Goal: Entertainment & Leisure: Consume media (video, audio)

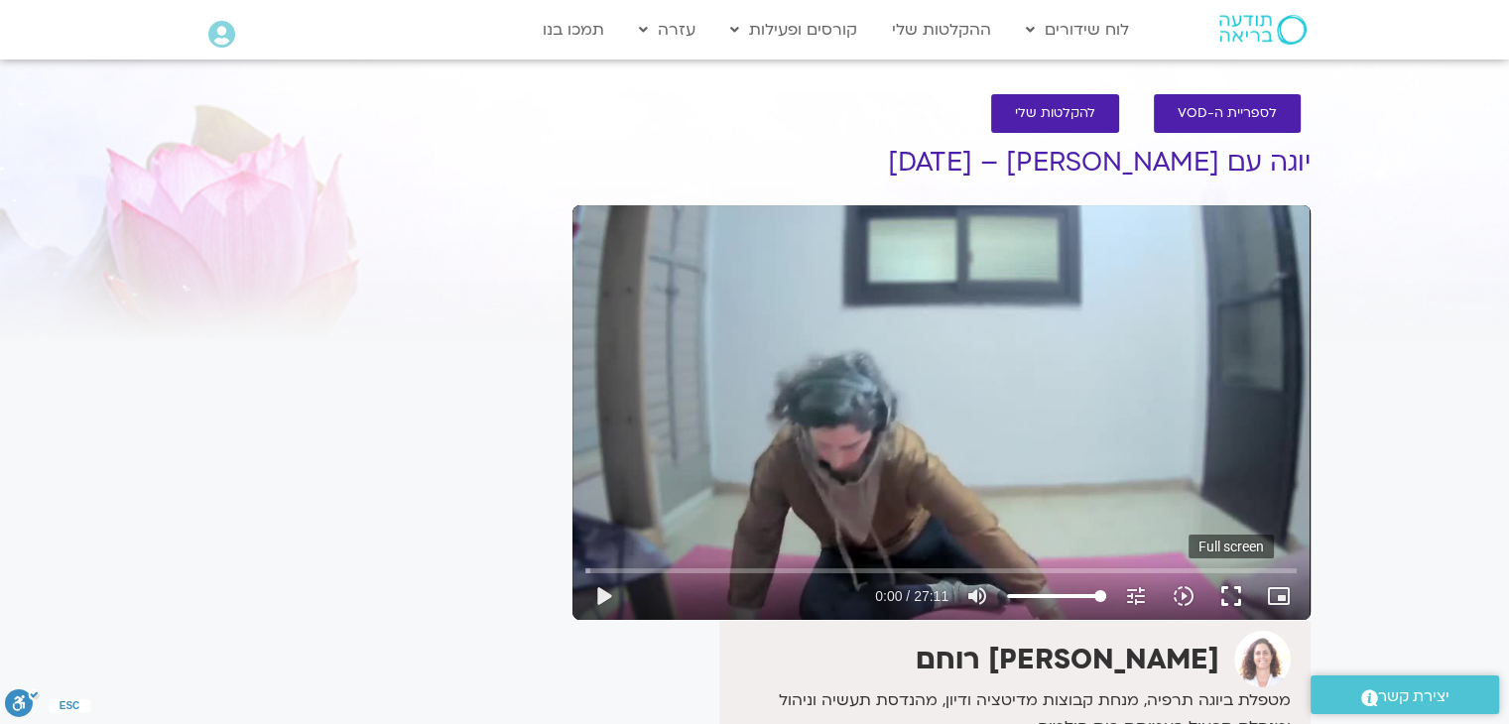
click at [1228, 592] on button "fullscreen" at bounding box center [1232, 597] width 48 height 48
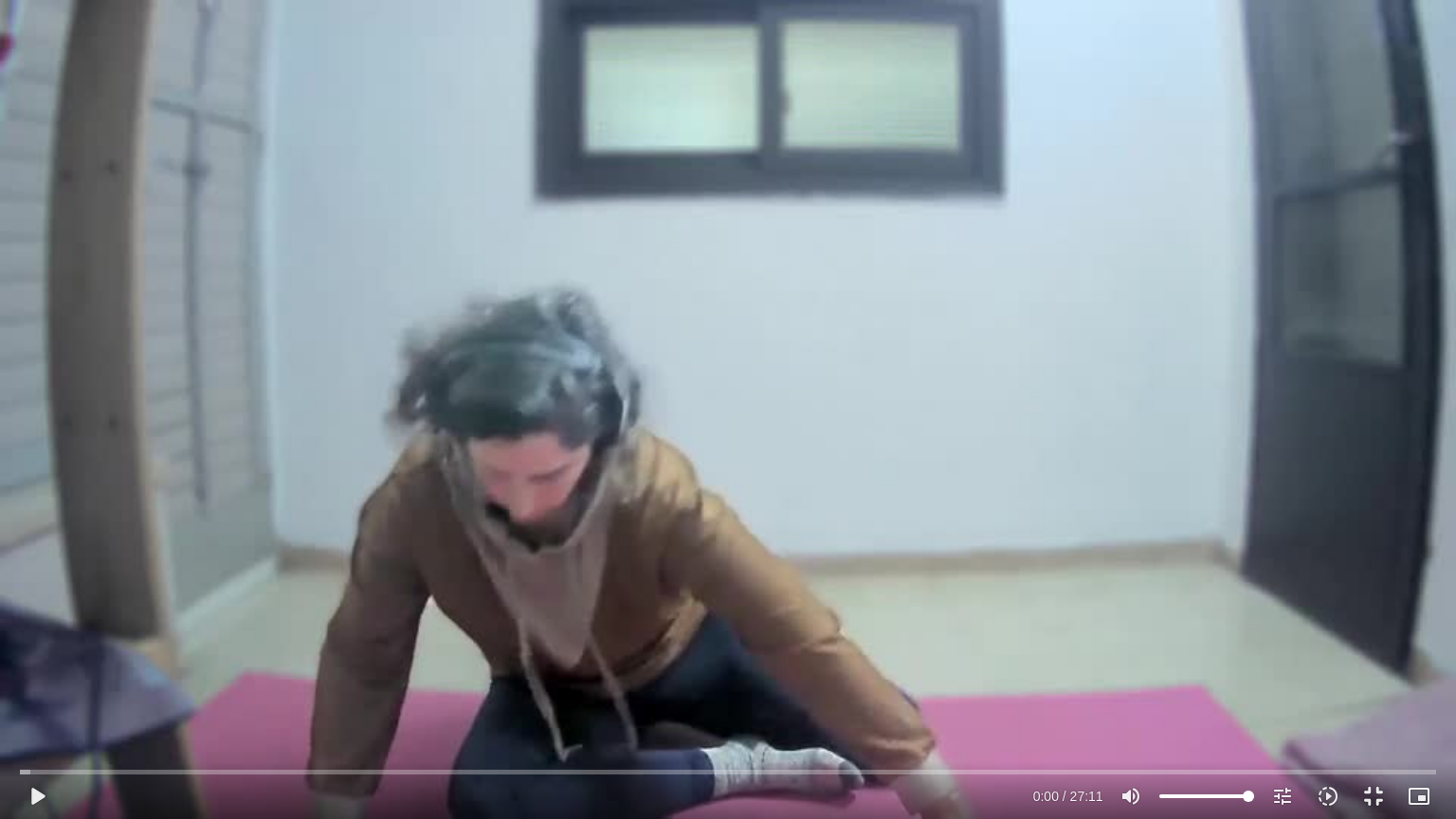
drag, startPoint x: 180, startPoint y: 125, endPoint x: 201, endPoint y: 106, distance: 28.3
click at [189, 112] on div "Skip Ad 23:32 play_arrow 0:00 / 27:11 volume_up Mute tune Resolution Auto 480p …" at bounding box center [728, 409] width 1456 height 819
click at [554, 98] on div "Skip Ad 23:32 pause 0:00 / 27:11 volume_up Mute tune Resolution Auto 480p slow_…" at bounding box center [728, 409] width 1456 height 819
type input "0.445087"
click at [1377, 691] on button "fullscreen_exit" at bounding box center [1374, 797] width 46 height 46
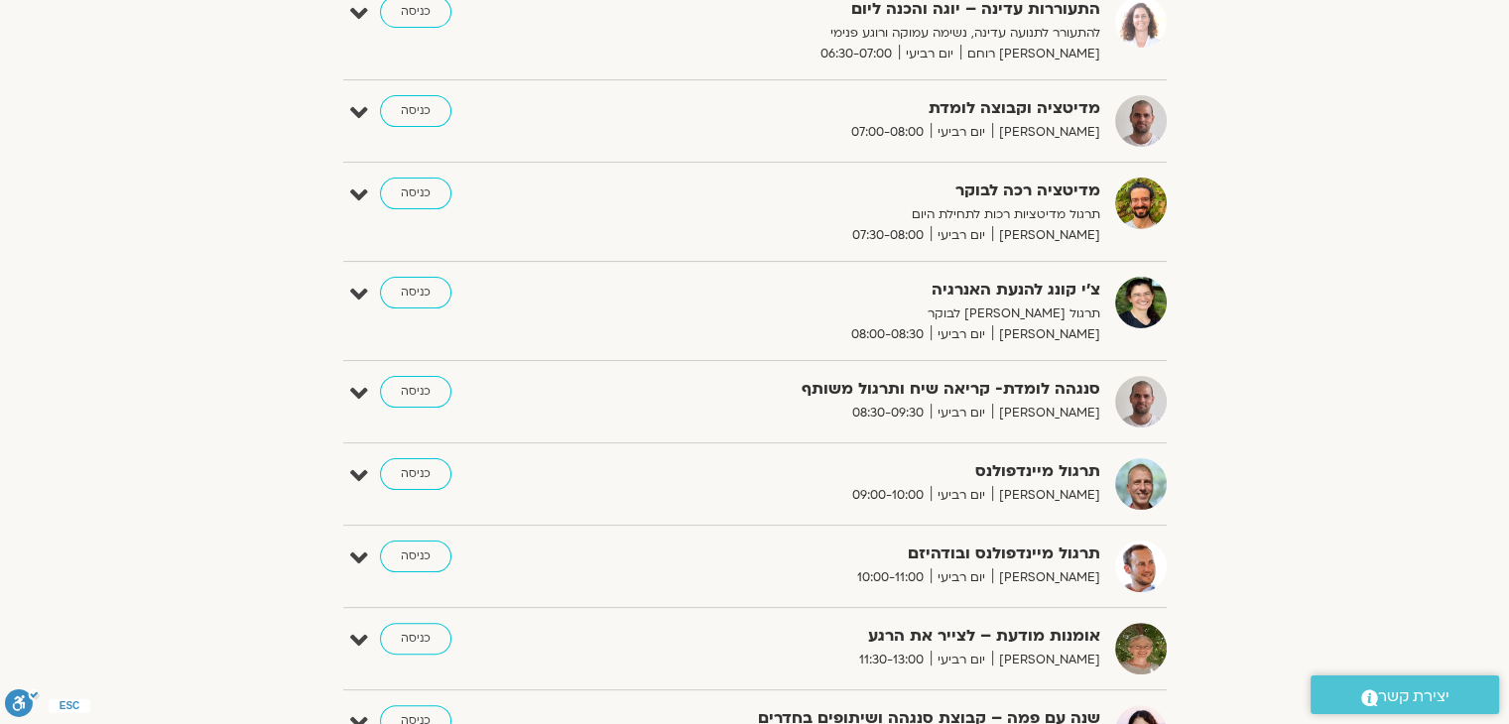
scroll to position [198, 0]
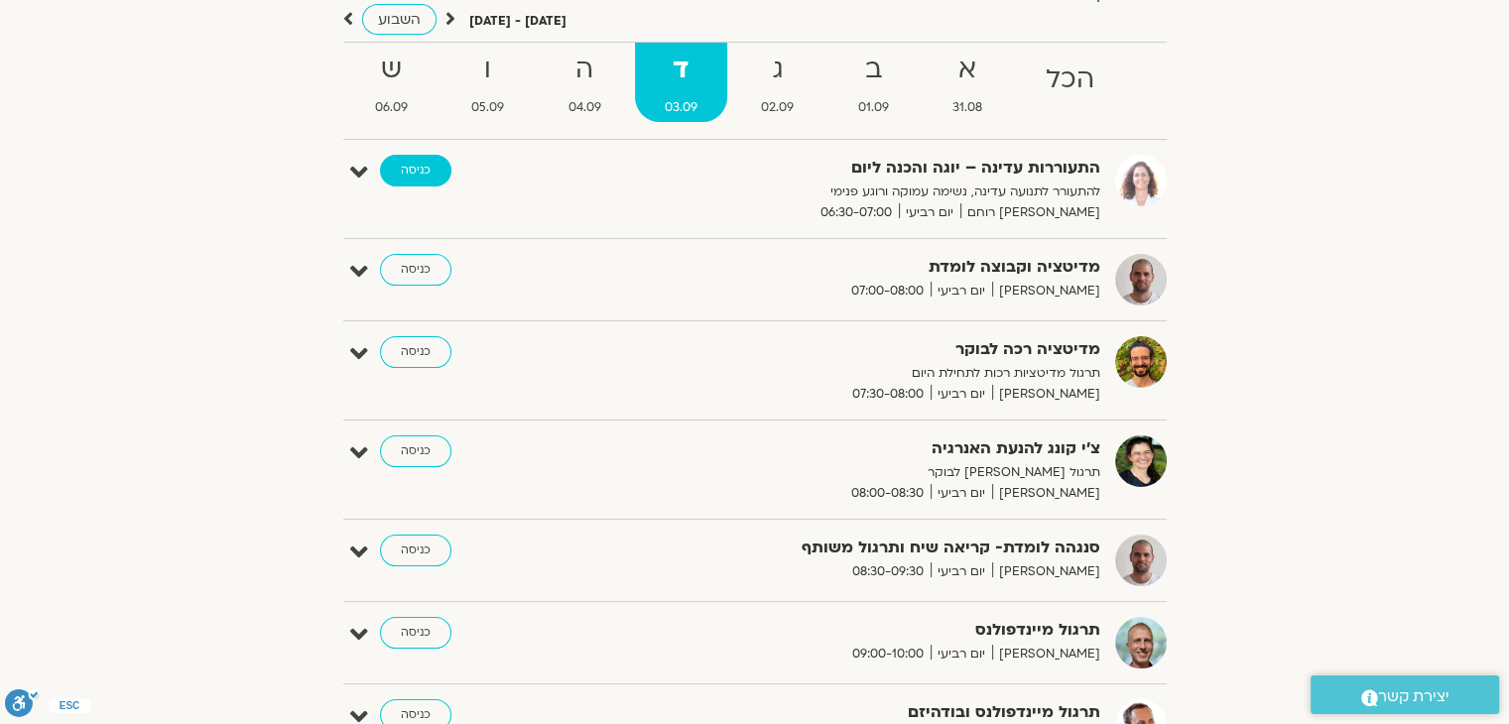
click at [401, 168] on link "כניסה" at bounding box center [415, 171] width 71 height 32
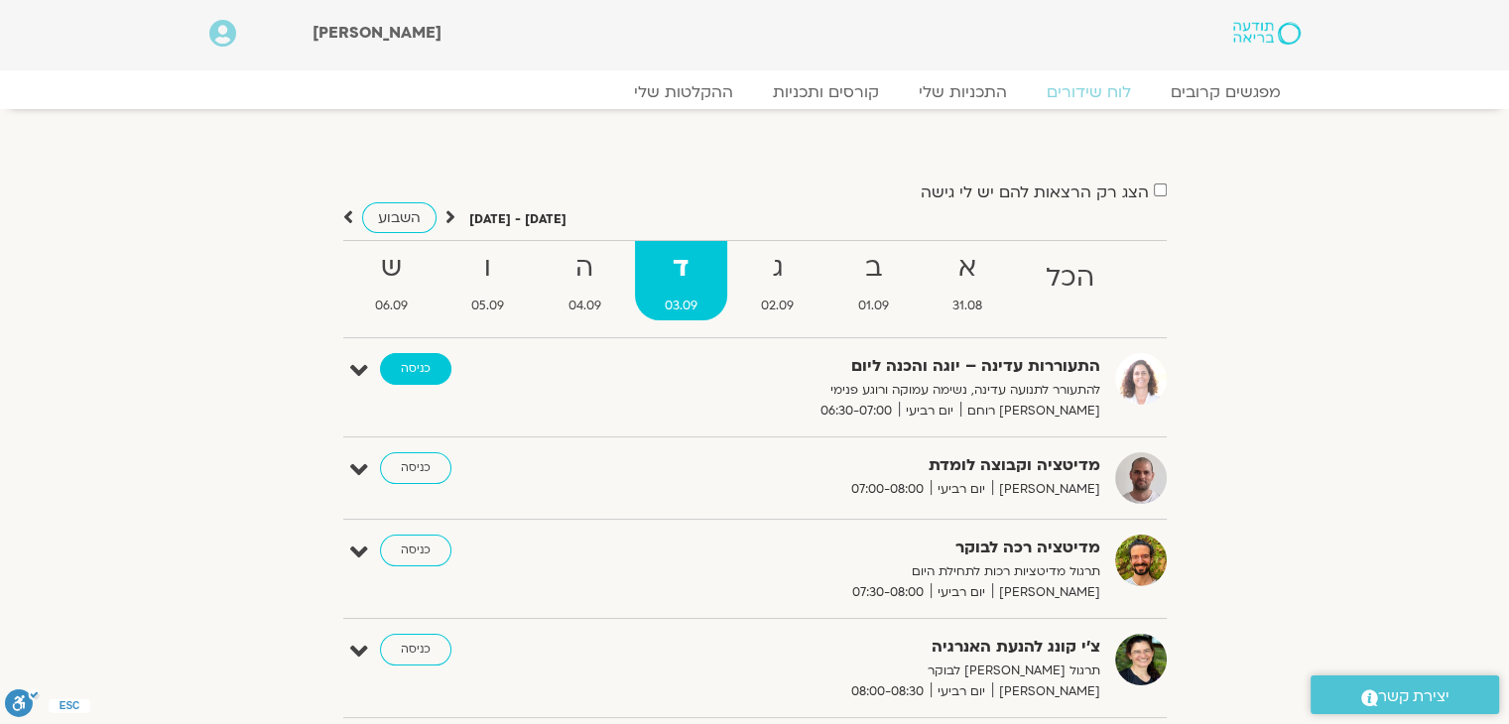
click at [426, 362] on link "כניסה" at bounding box center [415, 369] width 71 height 32
click at [418, 363] on link "כניסה" at bounding box center [415, 369] width 71 height 32
click at [415, 370] on link "כניסה" at bounding box center [415, 369] width 71 height 32
click at [671, 86] on link "ההקלטות שלי" at bounding box center [683, 92] width 167 height 24
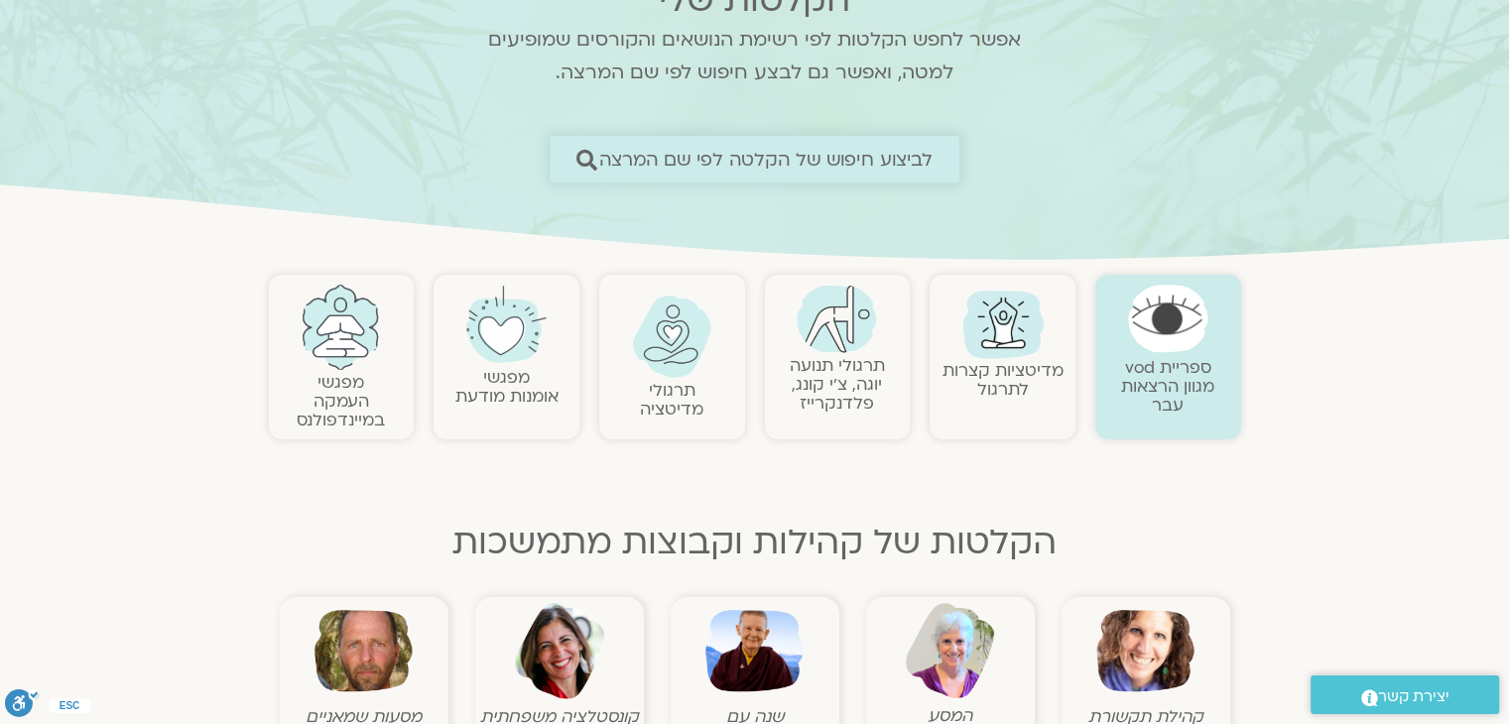
scroll to position [198, 0]
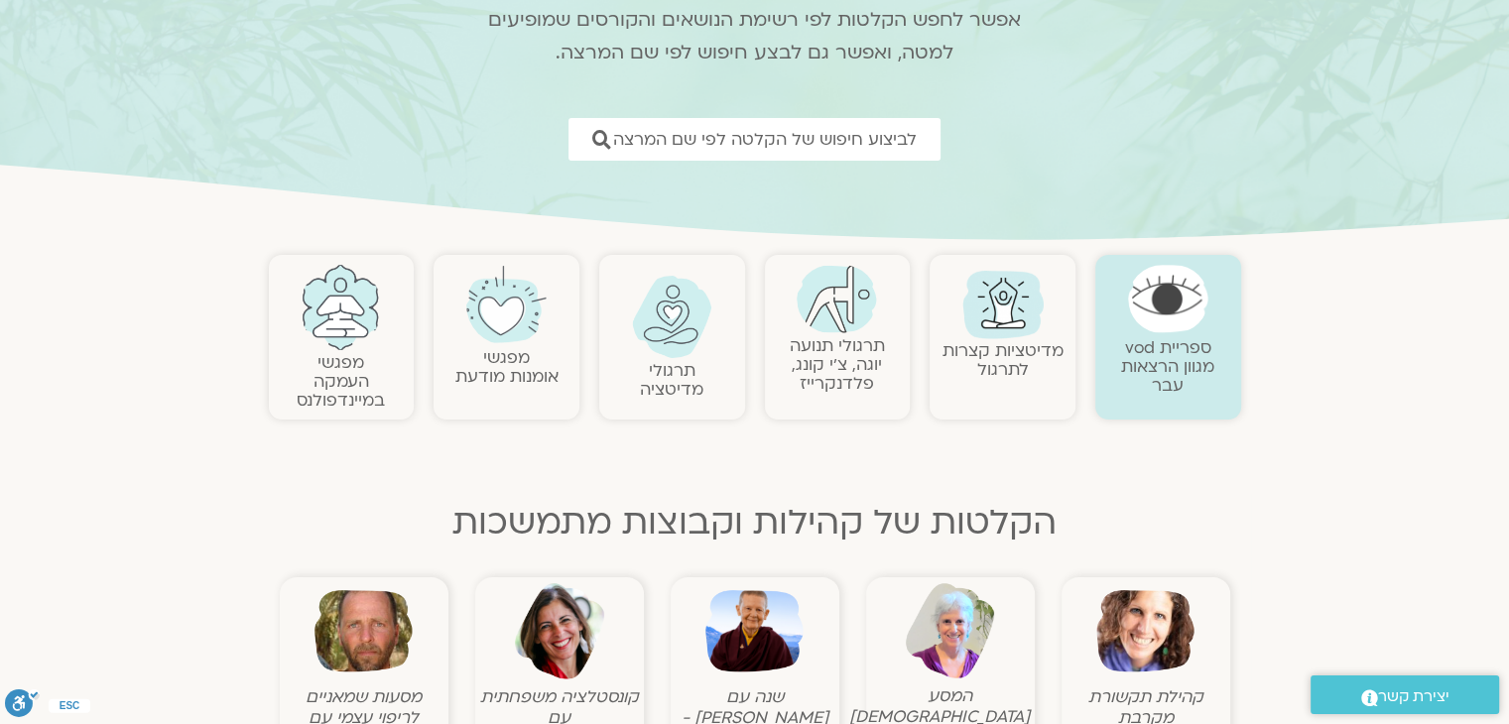
click at [840, 338] on link "תרגולי תנועה יוגה, צ׳י קונג, פלדנקרייז" at bounding box center [837, 364] width 95 height 61
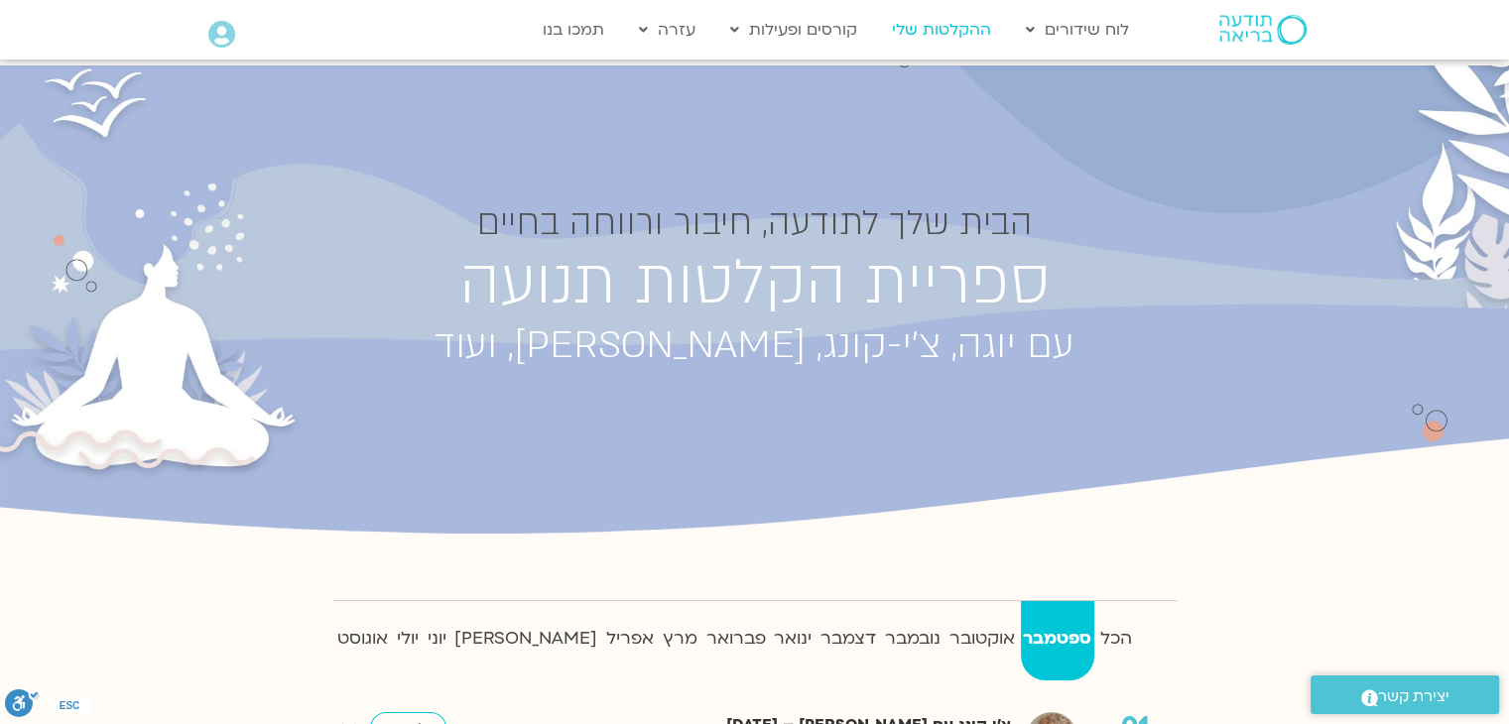
click at [932, 25] on link "ההקלטות שלי" at bounding box center [941, 30] width 119 height 38
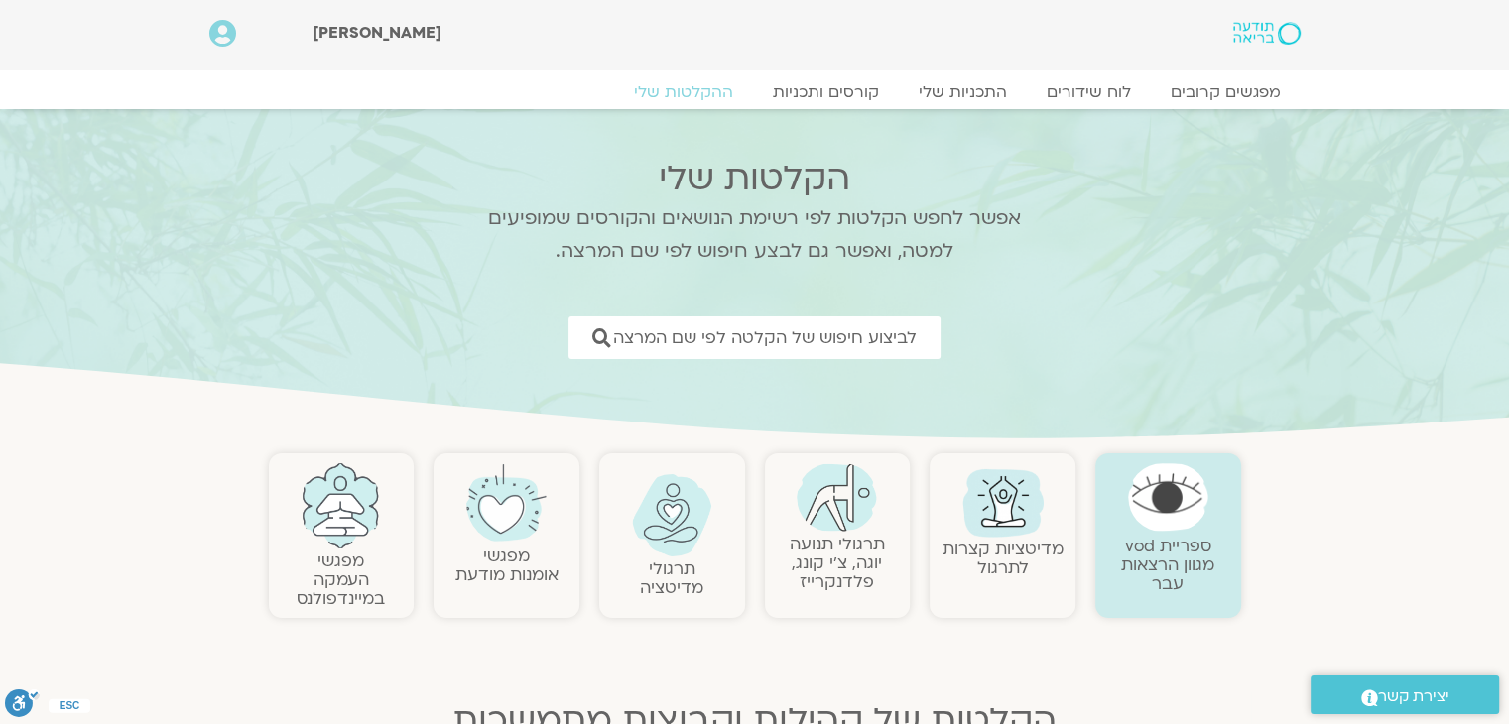
click at [822, 521] on img at bounding box center [837, 497] width 80 height 68
click at [827, 513] on img at bounding box center [837, 497] width 80 height 68
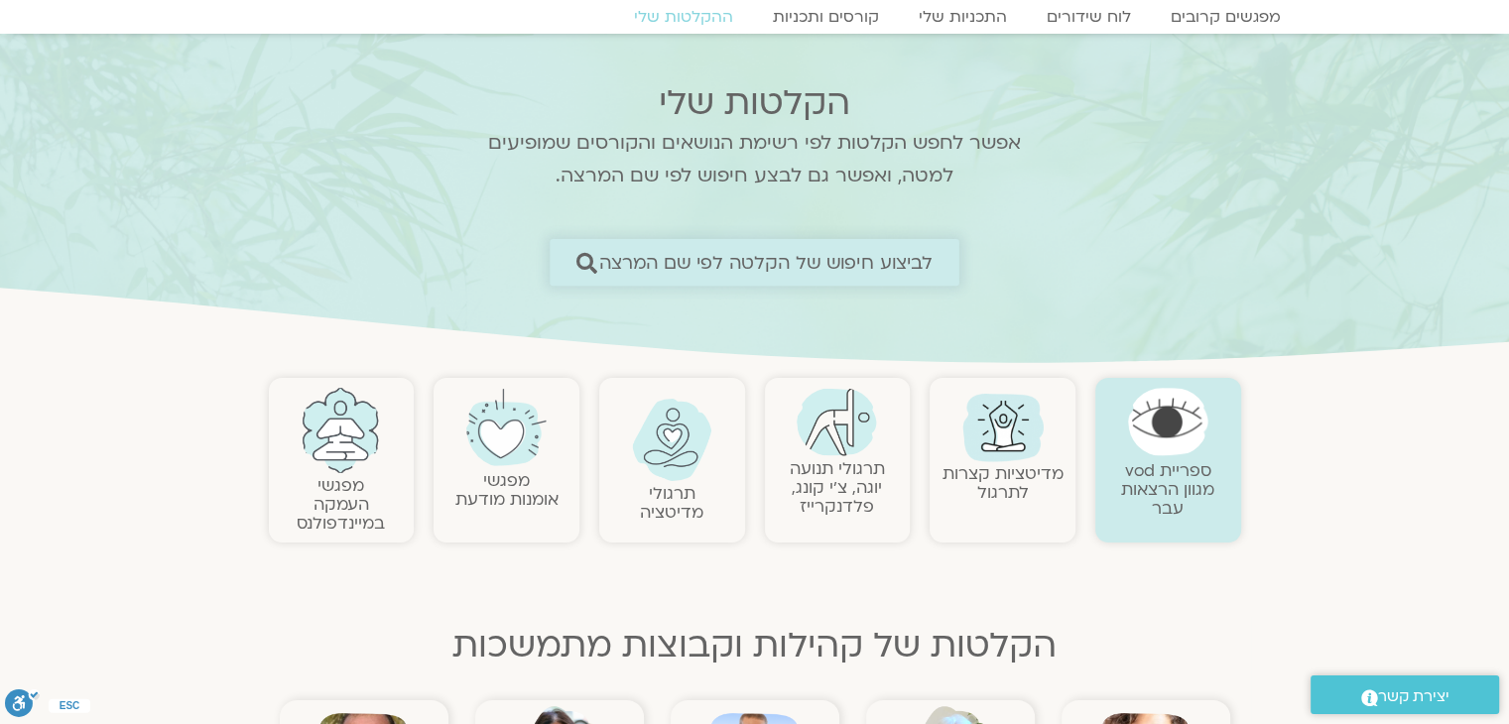
scroll to position [198, 0]
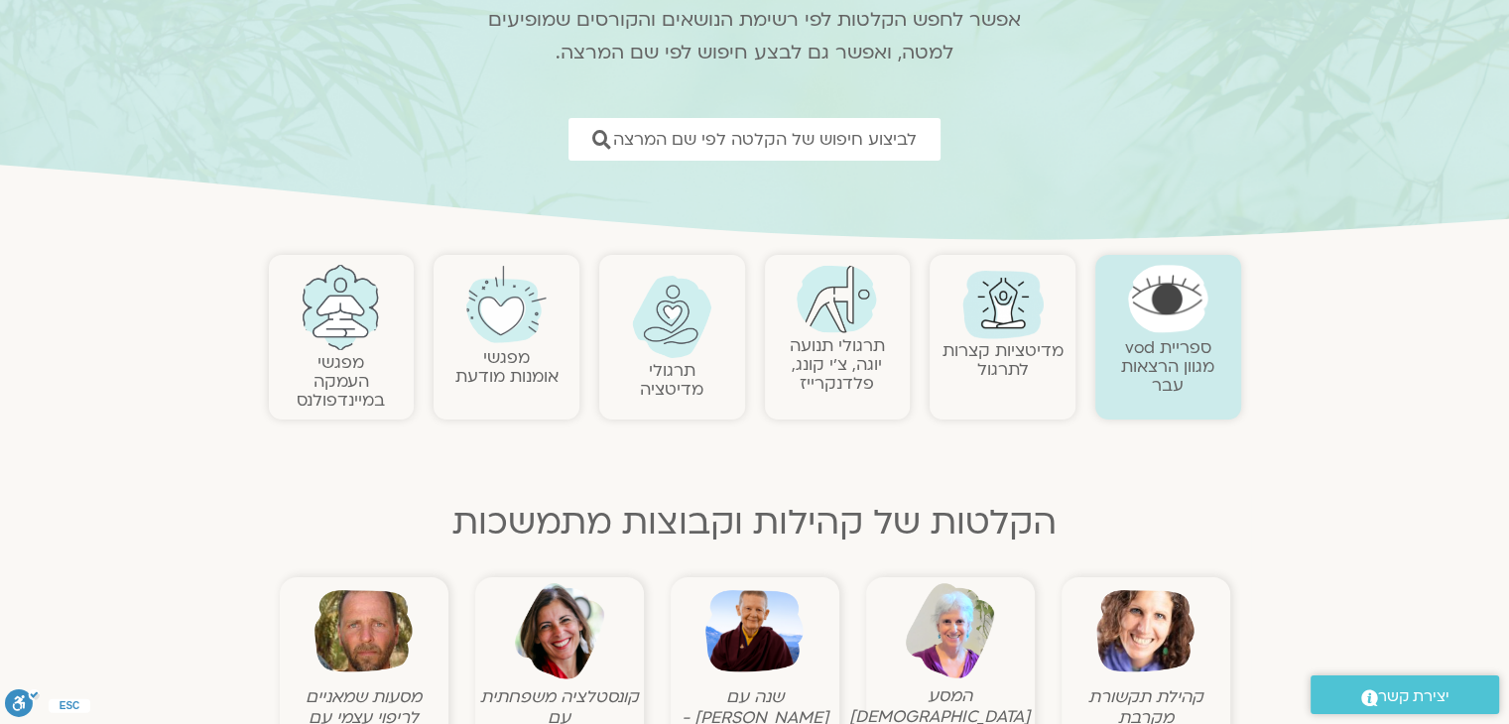
click at [834, 338] on link "תרגולי תנועה יוגה, צ׳י קונג, פלדנקרייז" at bounding box center [837, 364] width 95 height 61
click at [834, 356] on link "תרגולי תנועה יוגה, צ׳י קונג, פלדנקרייז" at bounding box center [837, 364] width 95 height 61
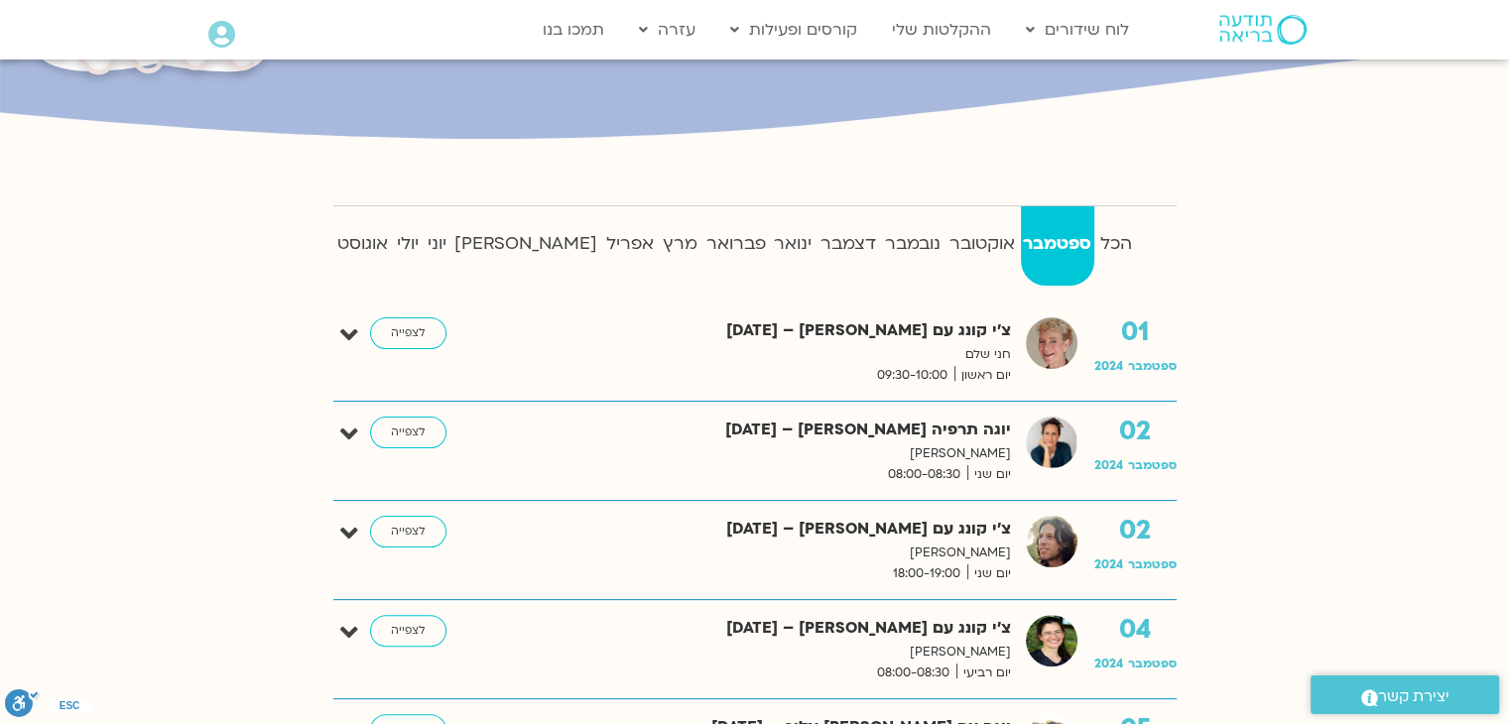
scroll to position [397, 0]
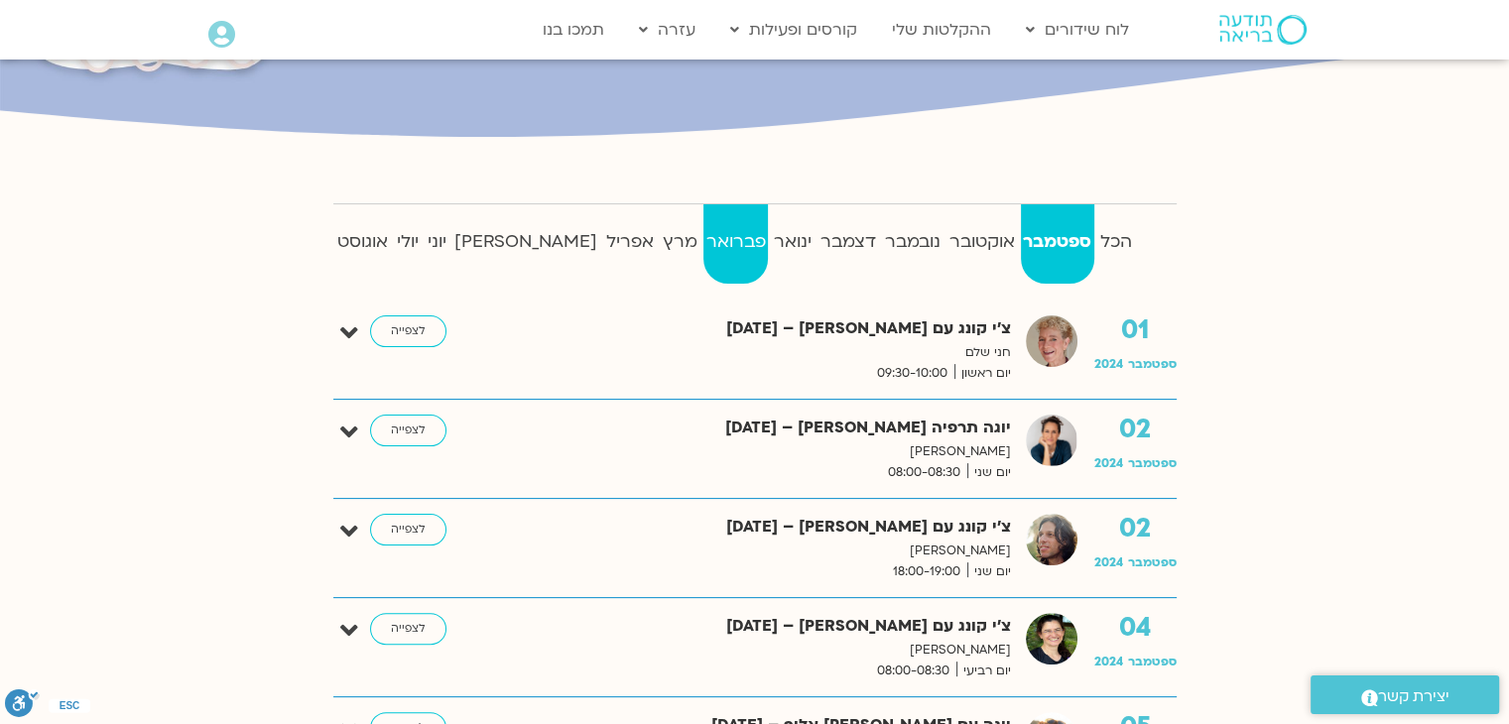
click at [704, 247] on strong "פברואר" at bounding box center [736, 242] width 65 height 30
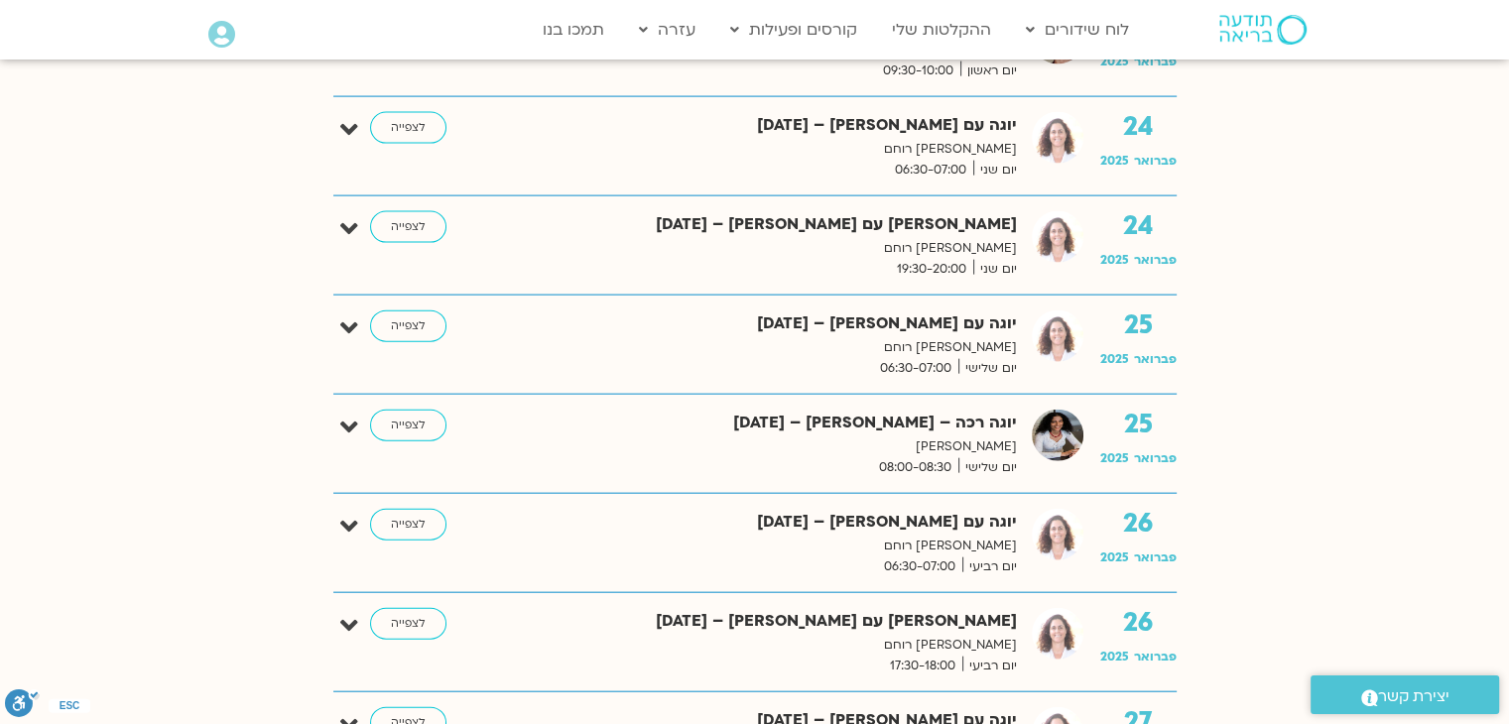
scroll to position [4466, 0]
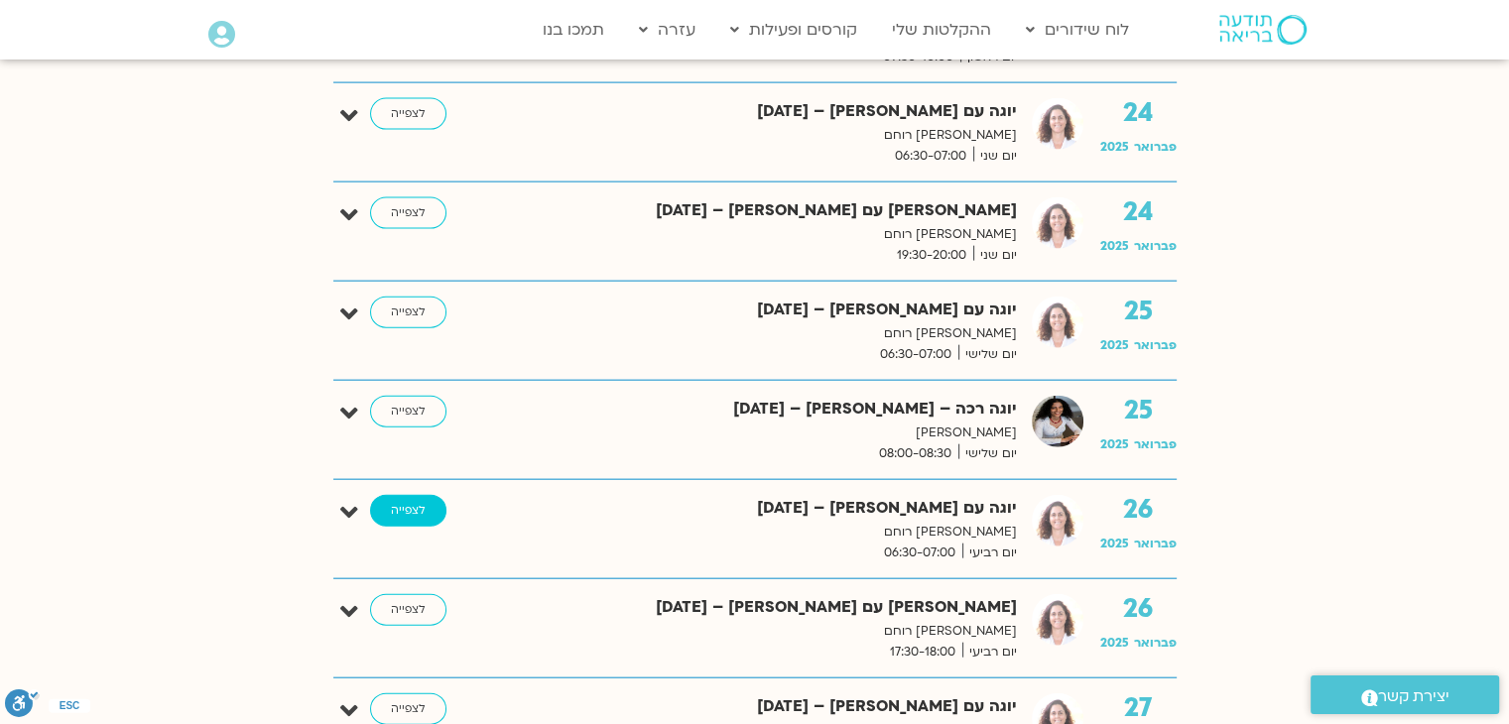
click at [403, 501] on link "לצפייה" at bounding box center [408, 511] width 76 height 32
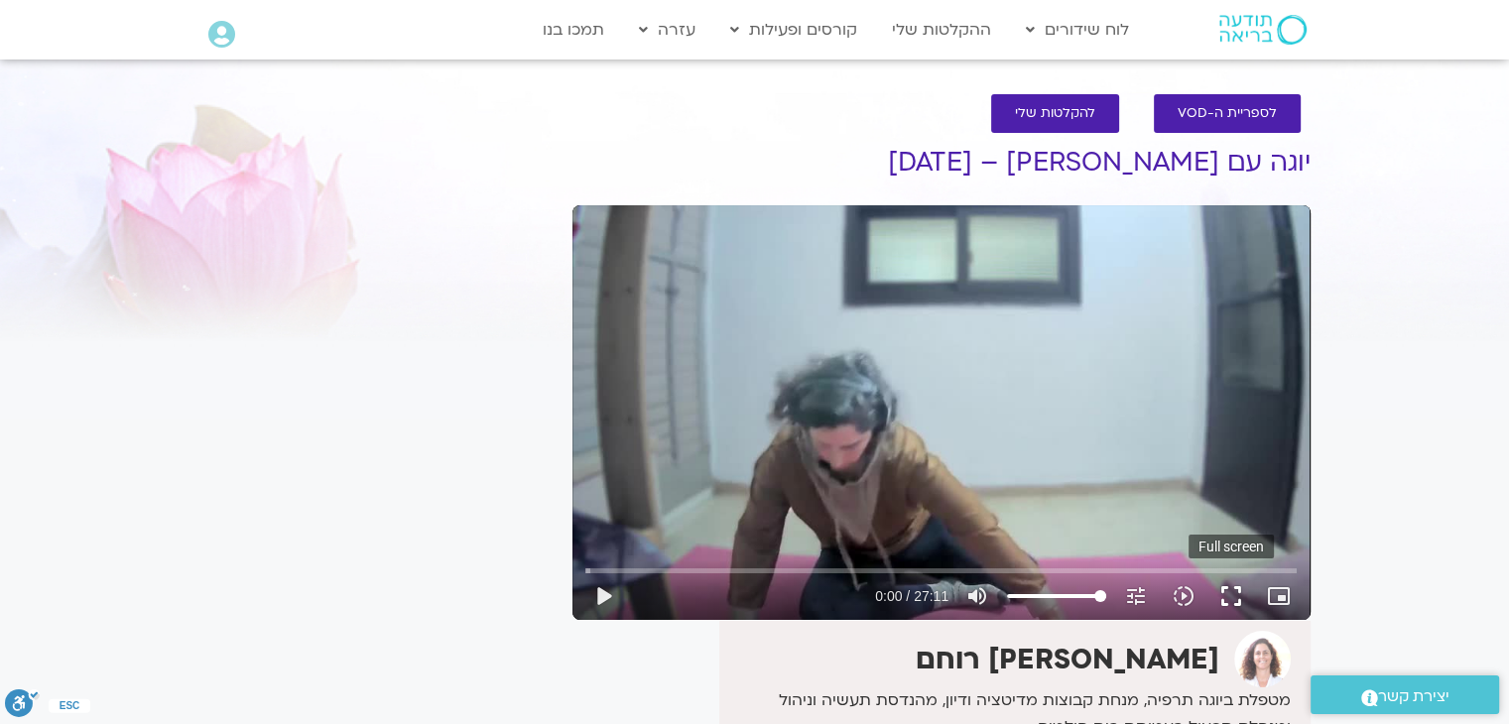
click at [1235, 600] on button "fullscreen" at bounding box center [1232, 597] width 48 height 48
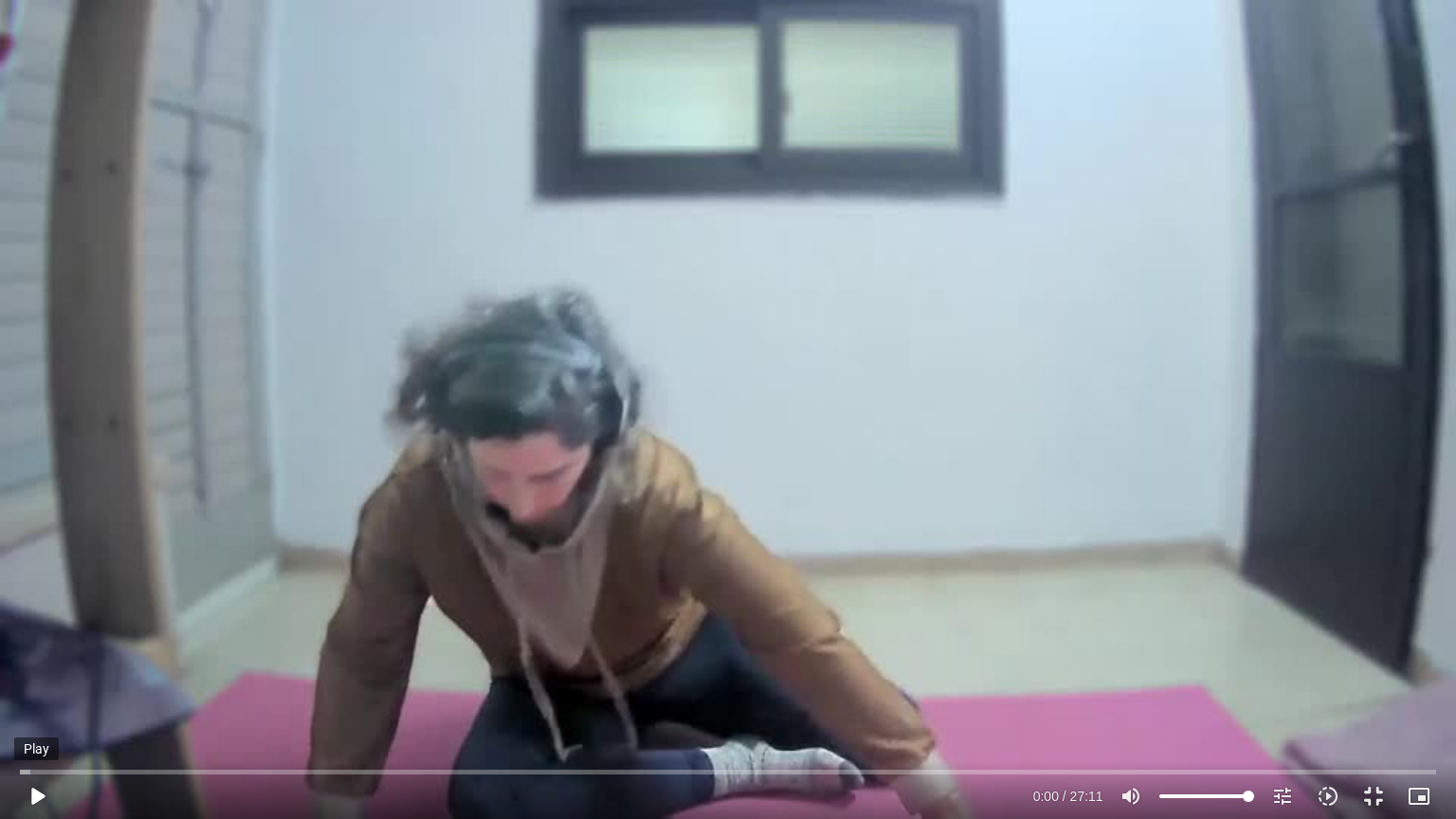
click at [38, 691] on button "play_arrow" at bounding box center [37, 797] width 46 height 46
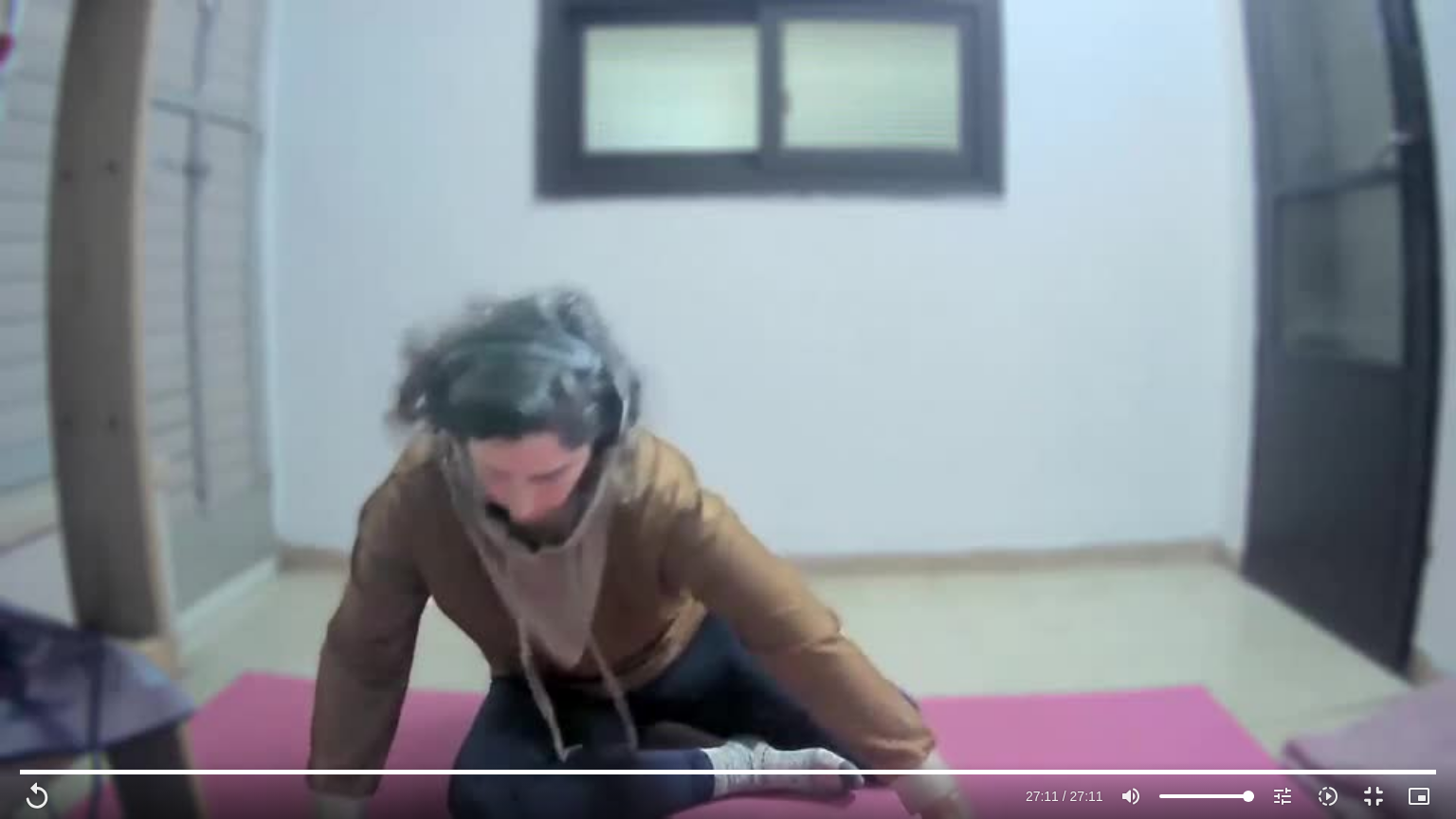
drag, startPoint x: 1433, startPoint y: 24, endPoint x: 1432, endPoint y: 8, distance: 16.0
click at [1433, 14] on div "Skip Ad 0:10 replay 27:11 / 27:11 volume_up Mute tune Resolution Auto 480p slow…" at bounding box center [728, 409] width 1456 height 819
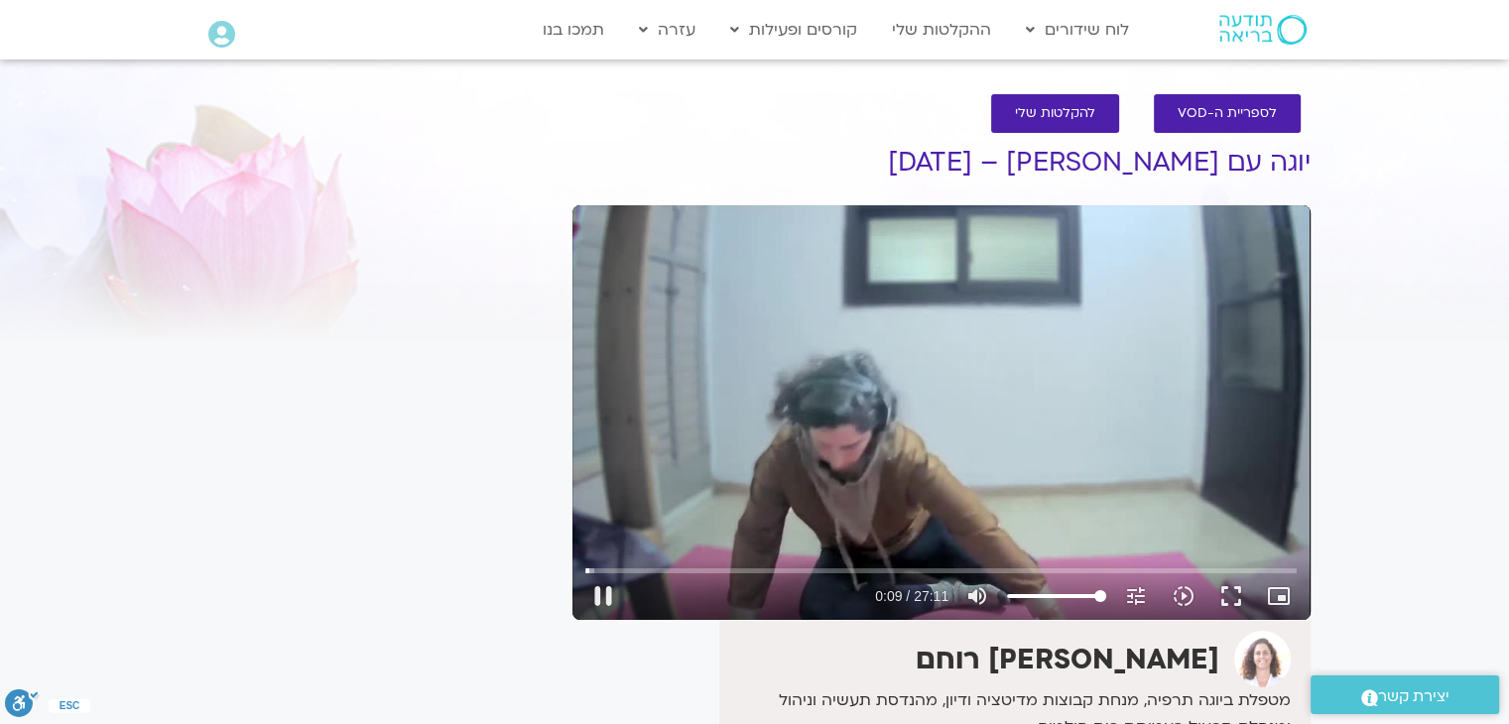
type input "9.884871"
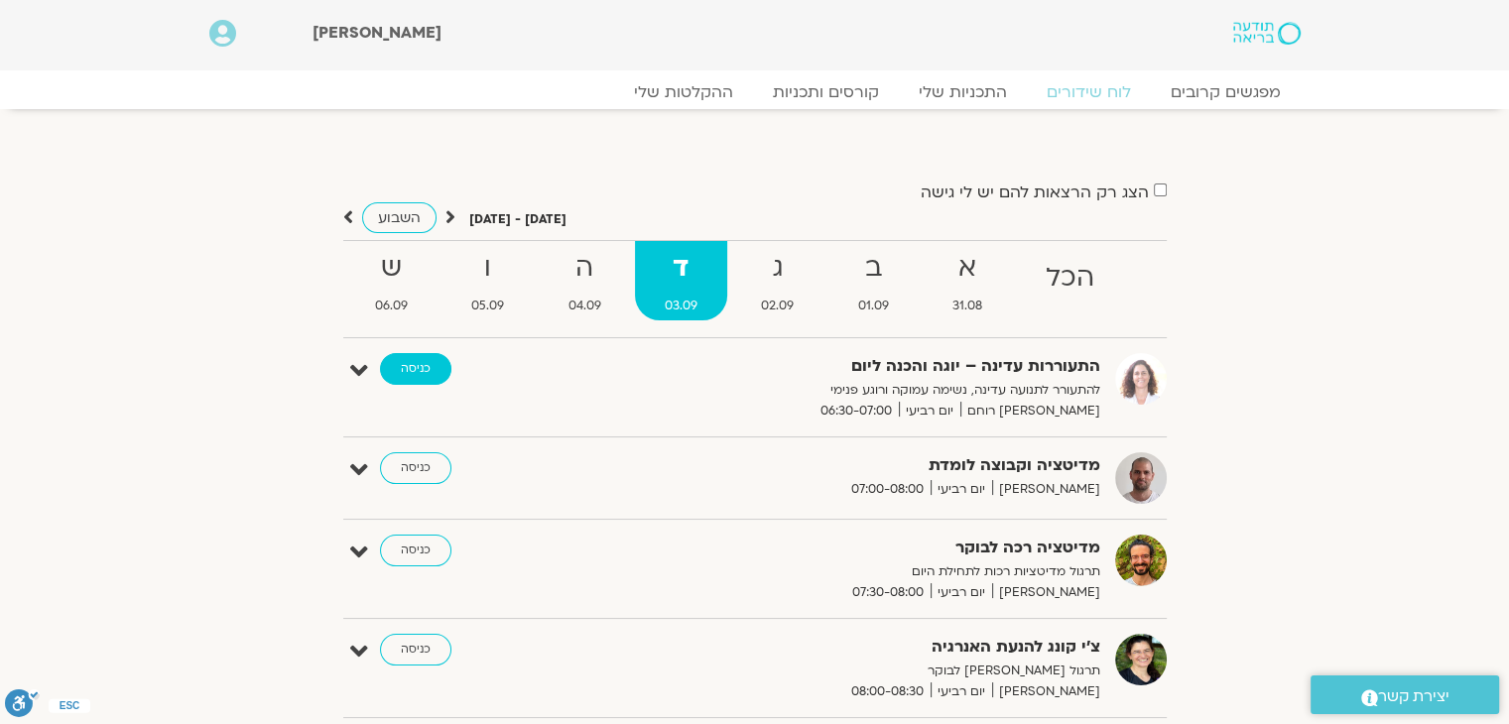
click at [403, 373] on link "כניסה" at bounding box center [415, 369] width 71 height 32
click at [421, 465] on link "כניסה" at bounding box center [415, 469] width 71 height 32
